Goal: Task Accomplishment & Management: Complete application form

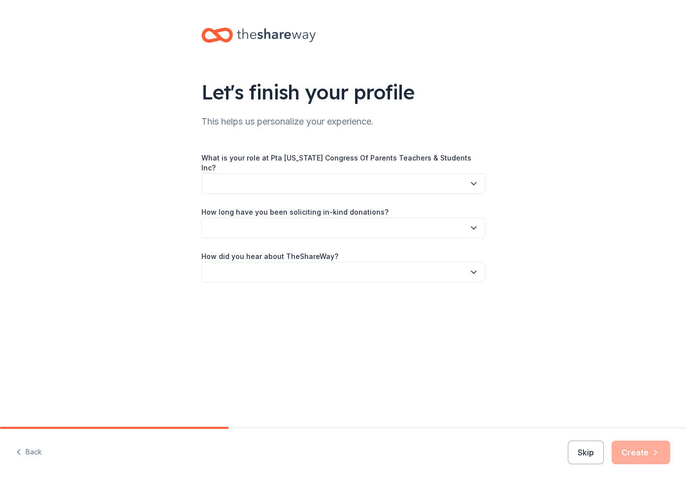
click at [385, 180] on button "button" at bounding box center [343, 183] width 284 height 21
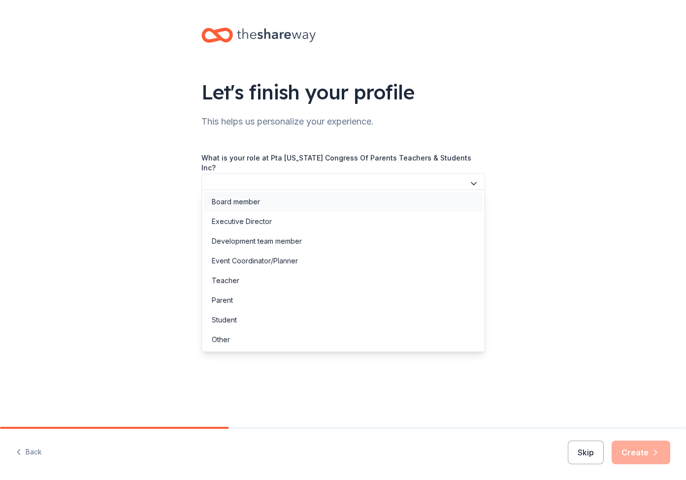
click at [299, 199] on div "Board member" at bounding box center [343, 202] width 279 height 20
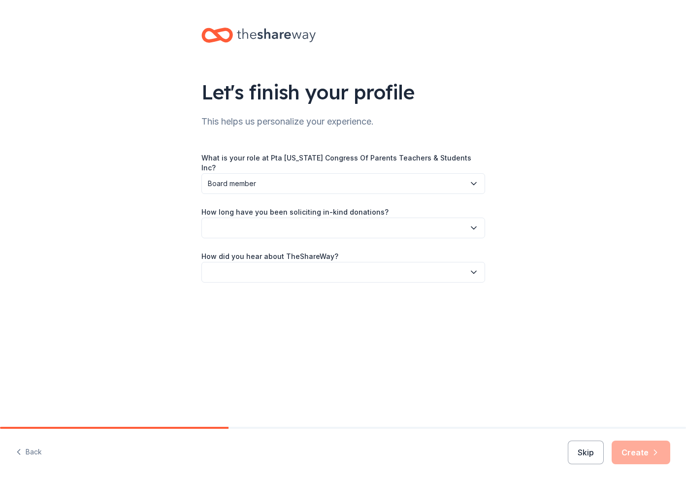
click at [328, 223] on button "button" at bounding box center [343, 228] width 284 height 21
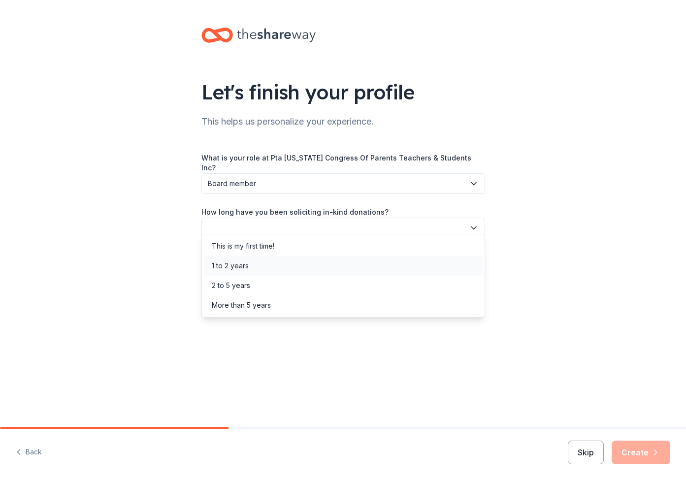
click at [262, 264] on div "1 to 2 years" at bounding box center [343, 266] width 279 height 20
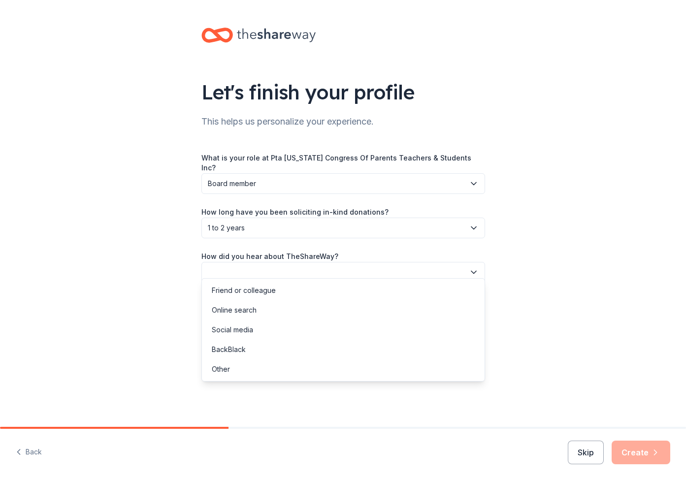
click at [285, 268] on button "button" at bounding box center [343, 272] width 284 height 21
click at [219, 372] on div "Other" at bounding box center [221, 369] width 18 height 12
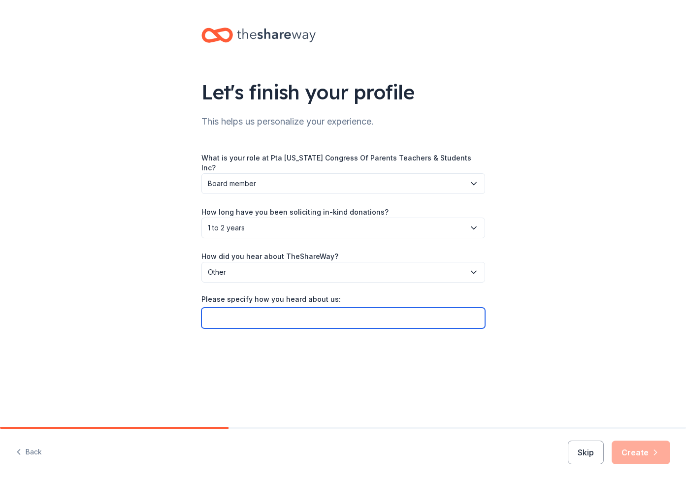
click at [269, 309] on input "Please specify how you heard about us:" at bounding box center [343, 318] width 284 height 21
type input "Through PTA"
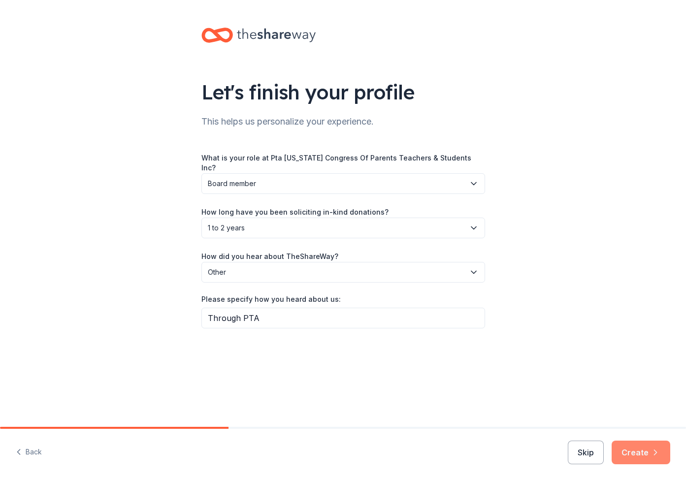
click at [628, 449] on button "Create" at bounding box center [640, 453] width 59 height 24
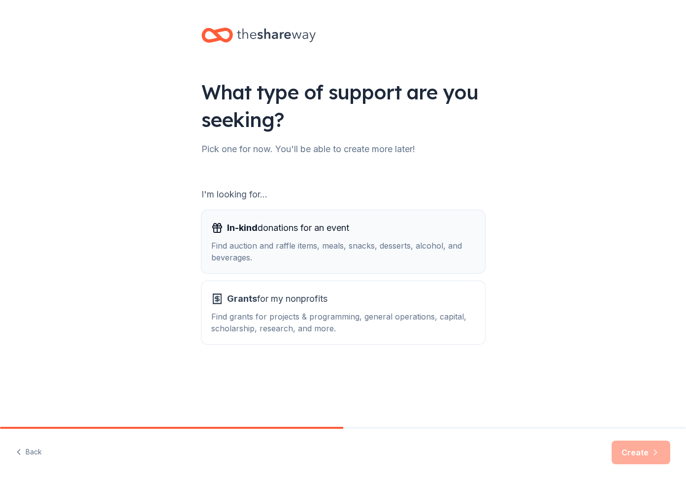
click at [426, 229] on div "In-kind donations for an event" at bounding box center [343, 228] width 264 height 16
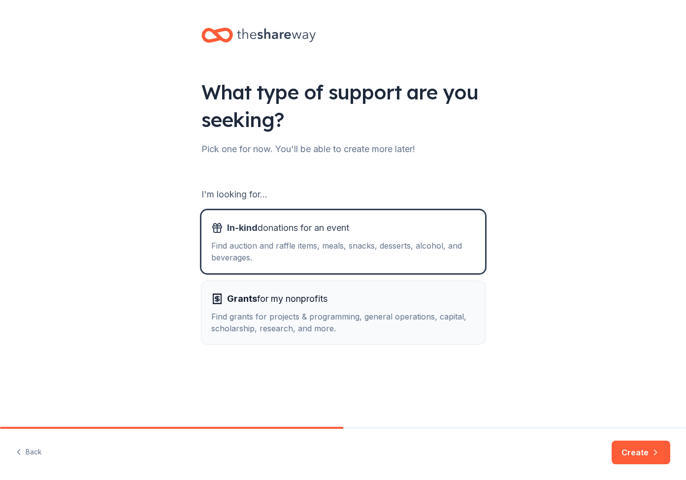
click at [447, 311] on div "Find grants for projects & programming, general operations, capital, scholarshi…" at bounding box center [343, 323] width 264 height 24
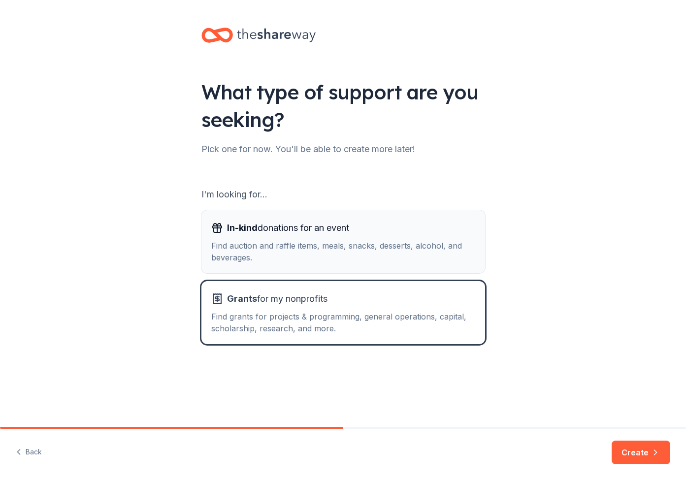
click at [432, 252] on div "Find auction and raffle items, meals, snacks, desserts, alcohol, and beverages." at bounding box center [343, 252] width 264 height 24
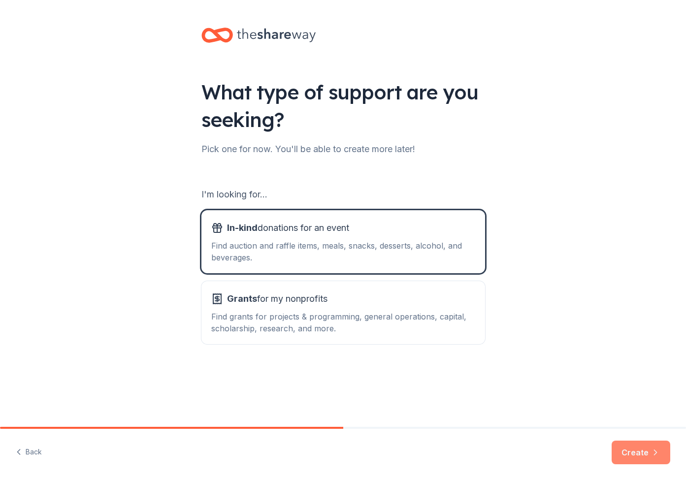
click at [636, 451] on button "Create" at bounding box center [640, 453] width 59 height 24
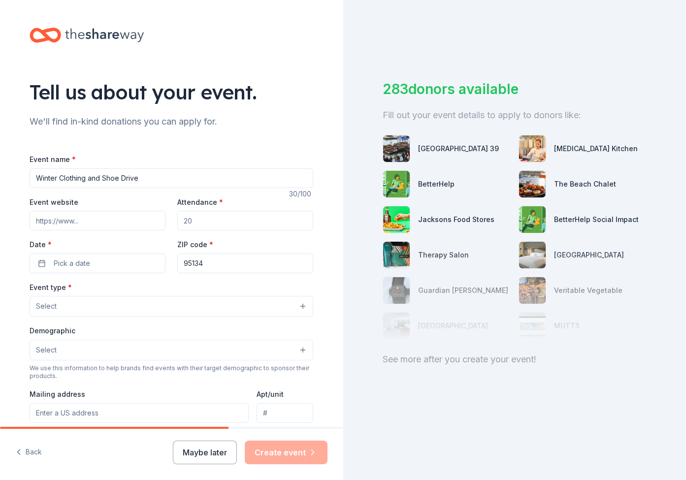
type input "Winter Clothing and Shoe Drive"
click at [231, 221] on input "Attendance *" at bounding box center [245, 221] width 136 height 20
type input "100"
click at [95, 262] on button "Pick a date" at bounding box center [98, 264] width 136 height 20
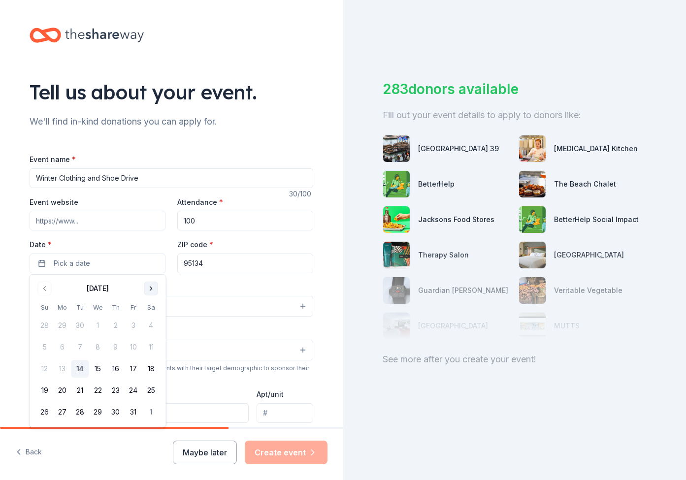
click at [152, 290] on button "Go to next month" at bounding box center [151, 289] width 14 height 14
click at [135, 345] on button "12" at bounding box center [134, 347] width 18 height 18
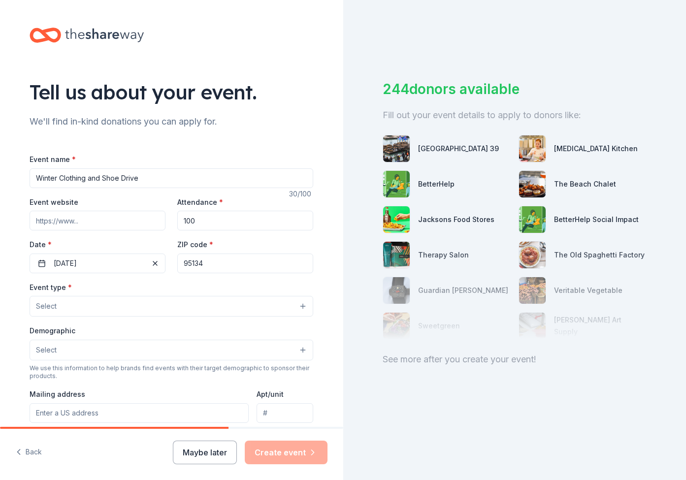
click at [216, 298] on button "Select" at bounding box center [172, 306] width 284 height 21
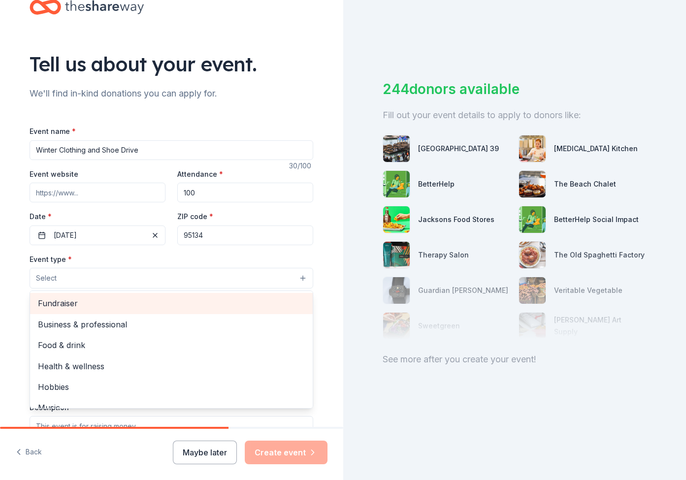
click at [75, 303] on span "Fundraiser" at bounding box center [171, 303] width 267 height 13
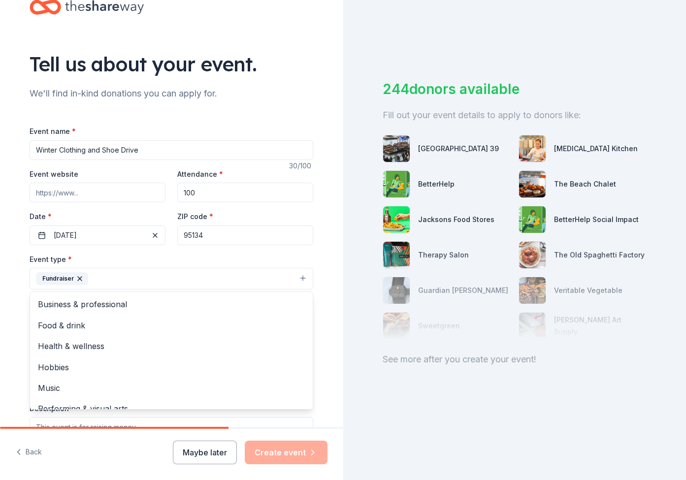
click at [150, 275] on button "Fundraiser" at bounding box center [172, 279] width 284 height 22
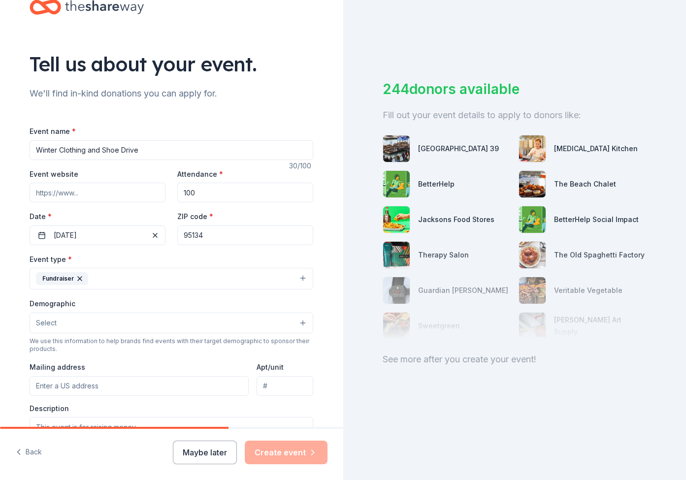
click at [128, 325] on button "Select" at bounding box center [172, 323] width 284 height 21
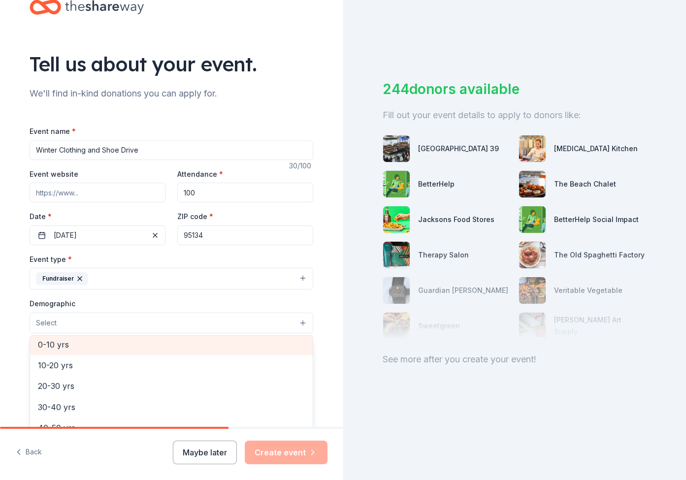
scroll to position [91, 0]
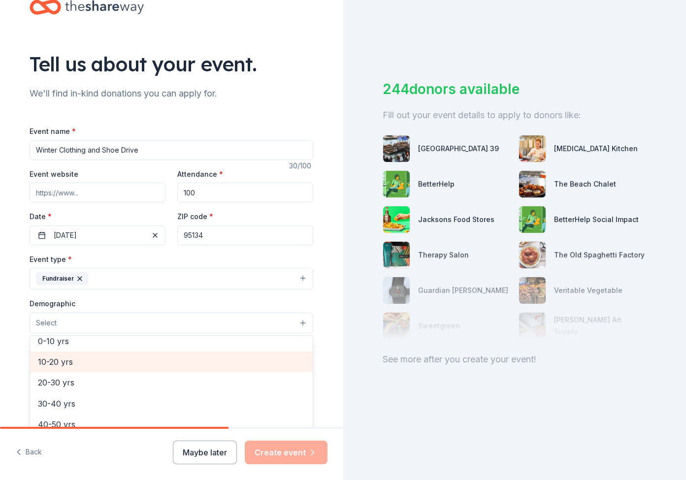
click at [63, 357] on span "10-20 yrs" at bounding box center [171, 361] width 267 height 13
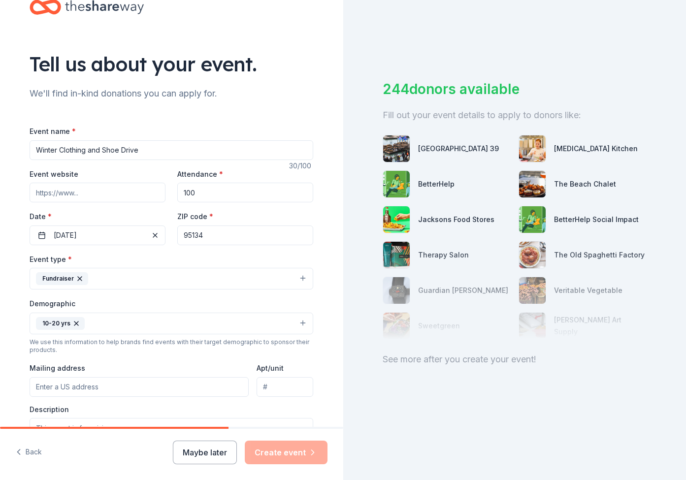
click at [134, 321] on button "10-20 yrs" at bounding box center [172, 324] width 284 height 22
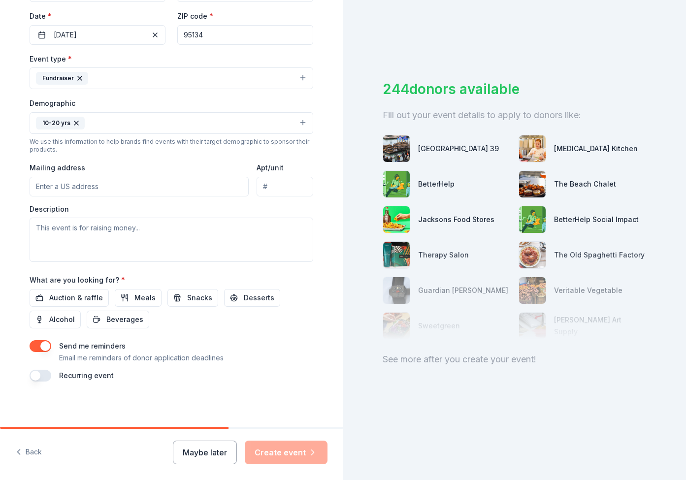
scroll to position [228, 0]
click at [90, 298] on span "Auction & raffle" at bounding box center [76, 298] width 54 height 12
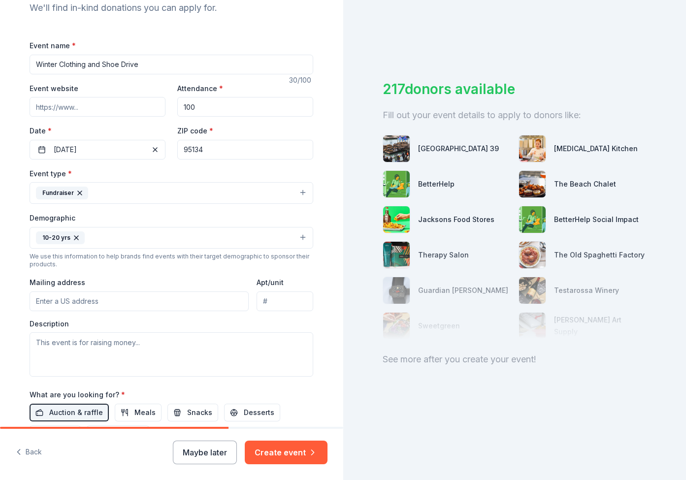
scroll to position [113, 0]
click at [304, 191] on button "Fundraiser" at bounding box center [172, 194] width 284 height 22
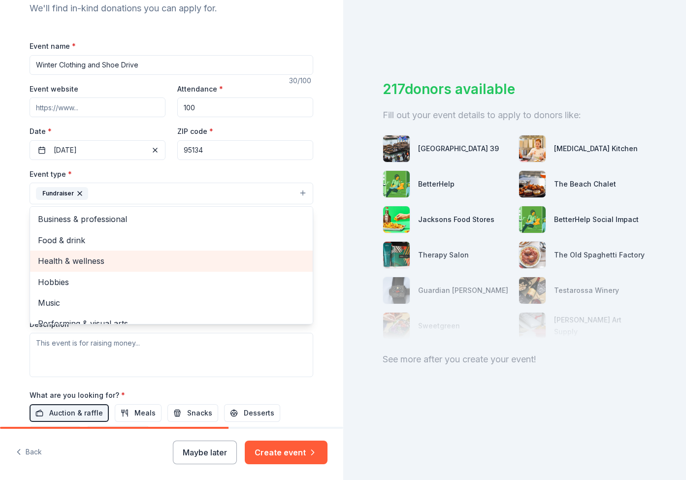
scroll to position [0, 0]
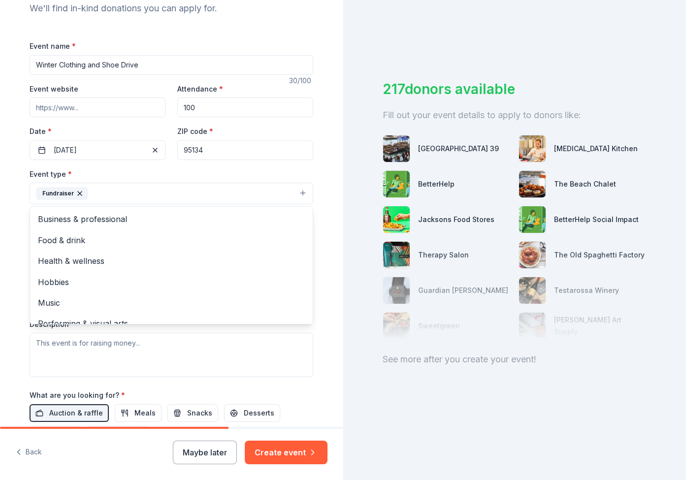
click at [303, 166] on div "Event name * Winter Clothing and Shoe Drive 30 /100 Event website Attendance * …" at bounding box center [172, 268] width 284 height 457
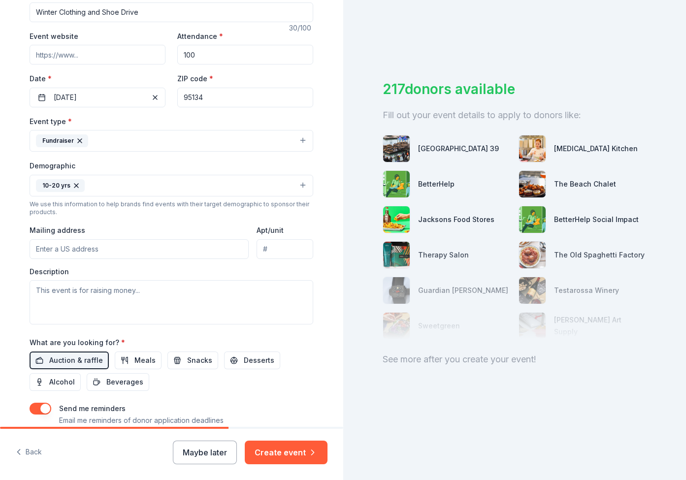
scroll to position [170, 0]
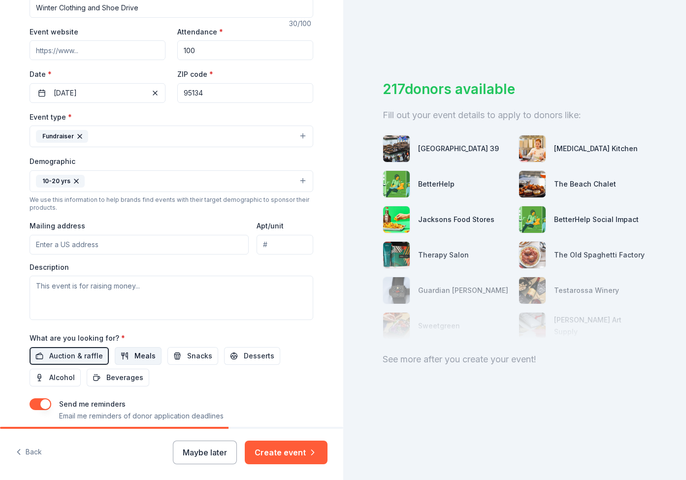
click at [137, 352] on span "Meals" at bounding box center [144, 356] width 21 height 12
click at [273, 454] on button "Create event" at bounding box center [286, 453] width 83 height 24
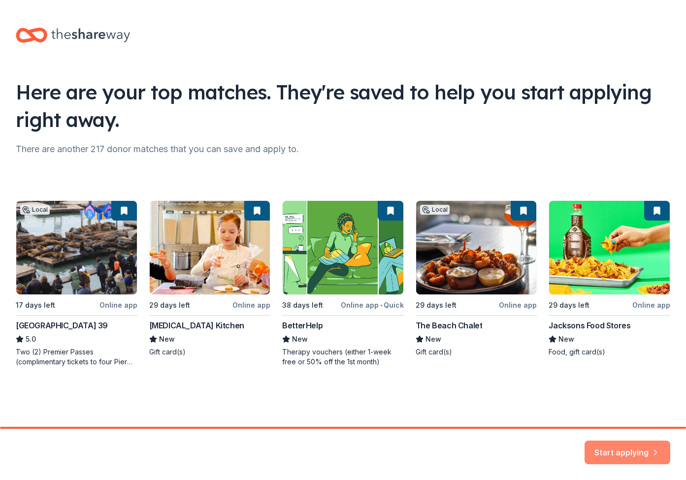
click at [620, 448] on button "Start applying" at bounding box center [627, 449] width 86 height 24
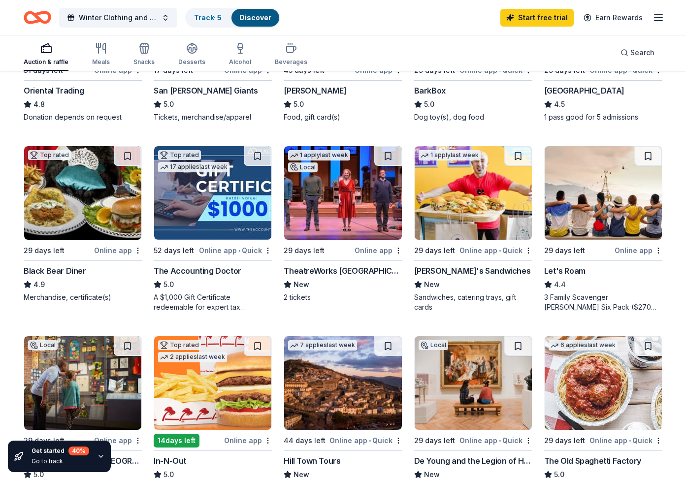
scroll to position [425, 0]
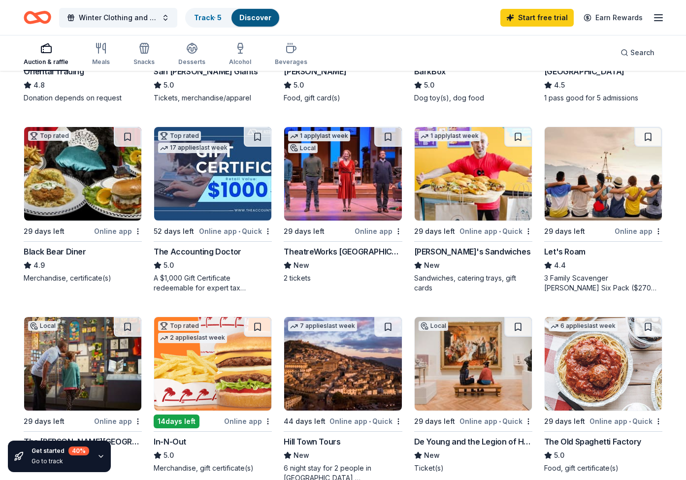
click at [482, 200] on img at bounding box center [473, 174] width 117 height 94
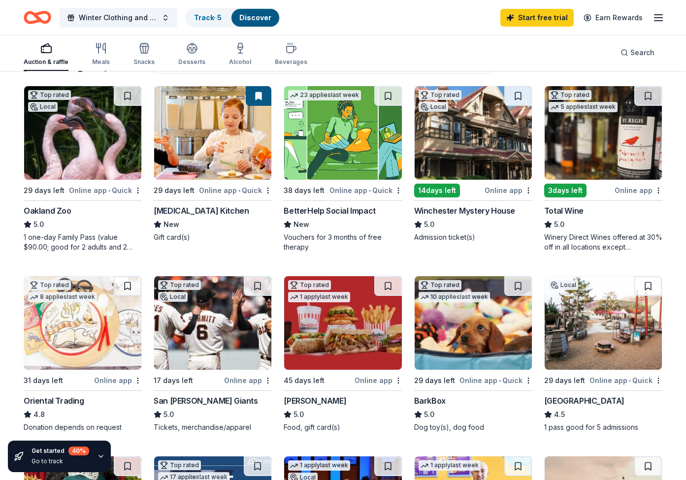
scroll to position [92, 0]
